Goal: Task Accomplishment & Management: Manage account settings

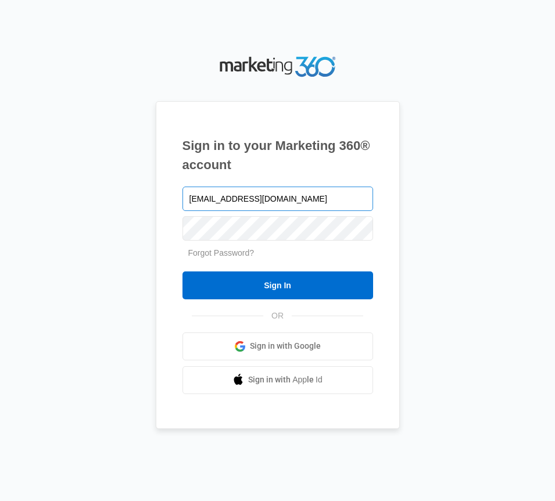
type input "[EMAIL_ADDRESS][DOMAIN_NAME]"
click at [182, 271] on input "Sign In" at bounding box center [277, 285] width 191 height 28
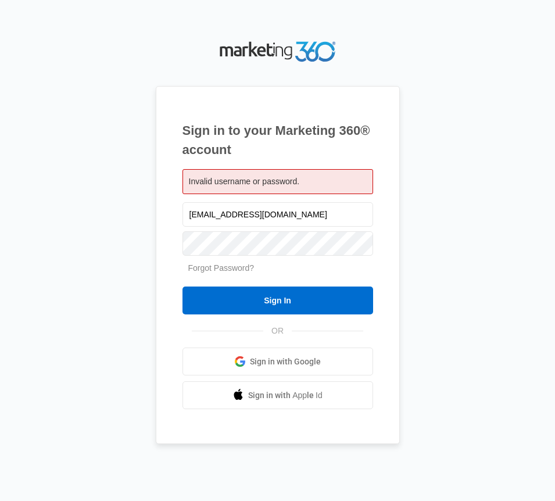
click at [232, 268] on link "Forgot Password?" at bounding box center [221, 267] width 66 height 9
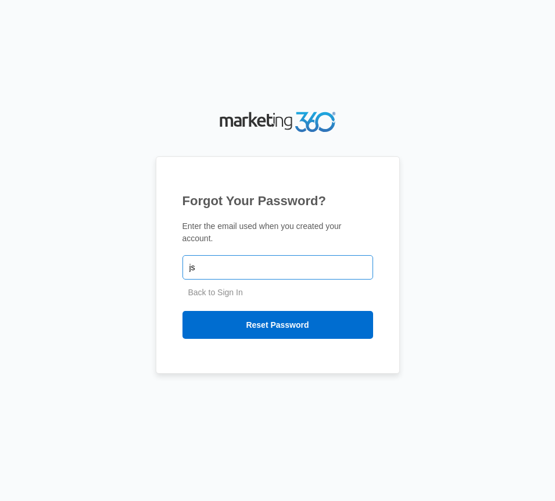
type input "[EMAIL_ADDRESS][DOMAIN_NAME]"
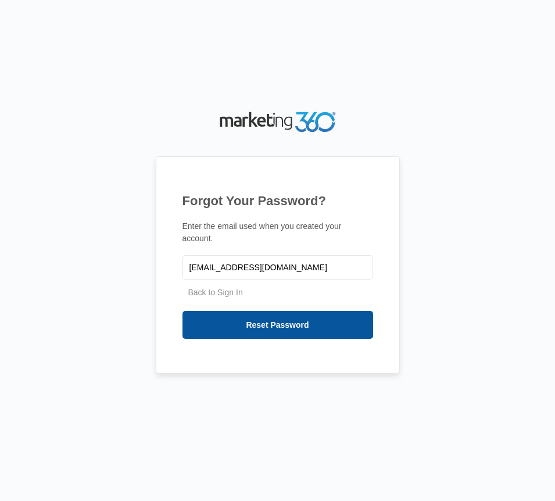
click at [272, 315] on input "Reset Password" at bounding box center [277, 325] width 191 height 28
